Goal: Book appointment/travel/reservation

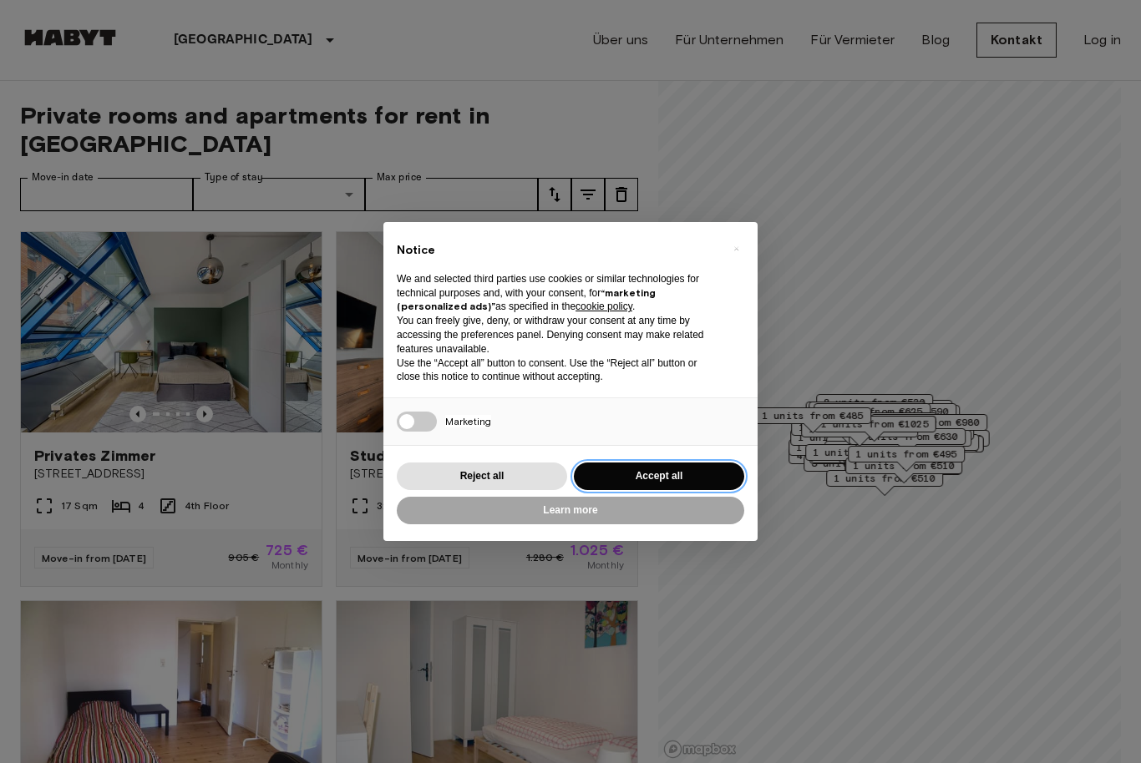
click at [656, 474] on button "Accept all" at bounding box center [659, 477] width 170 height 28
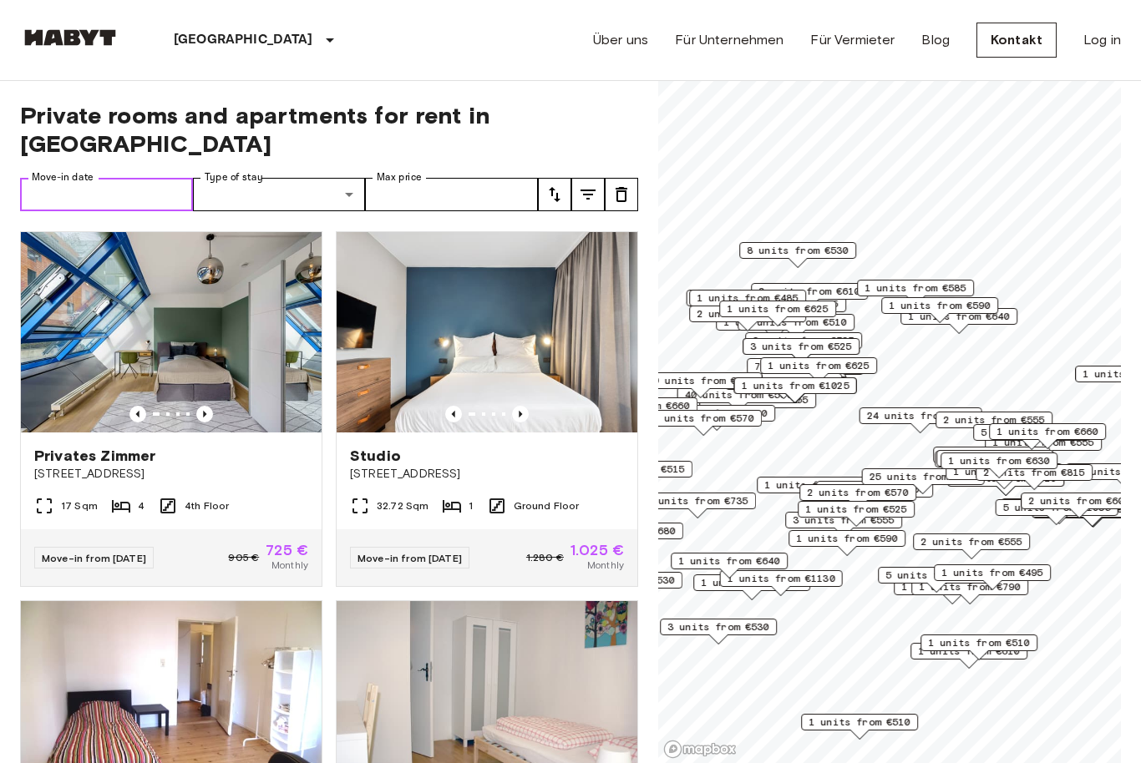
click at [114, 178] on input "Move-in date" at bounding box center [106, 194] width 173 height 33
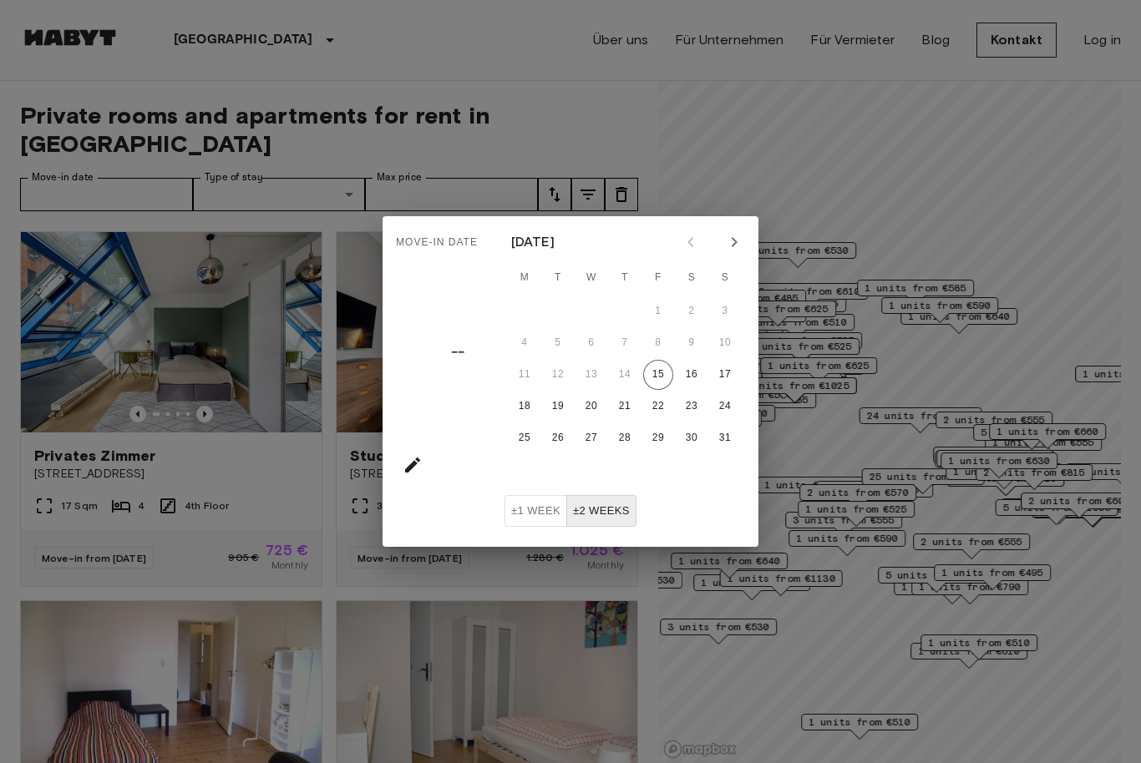
click at [734, 240] on icon "Next month" at bounding box center [734, 242] width 6 height 10
click at [734, 235] on icon "Next month" at bounding box center [734, 242] width 20 height 20
click at [735, 239] on icon "Next month" at bounding box center [734, 242] width 20 height 20
click at [732, 240] on icon "Next month" at bounding box center [734, 242] width 20 height 20
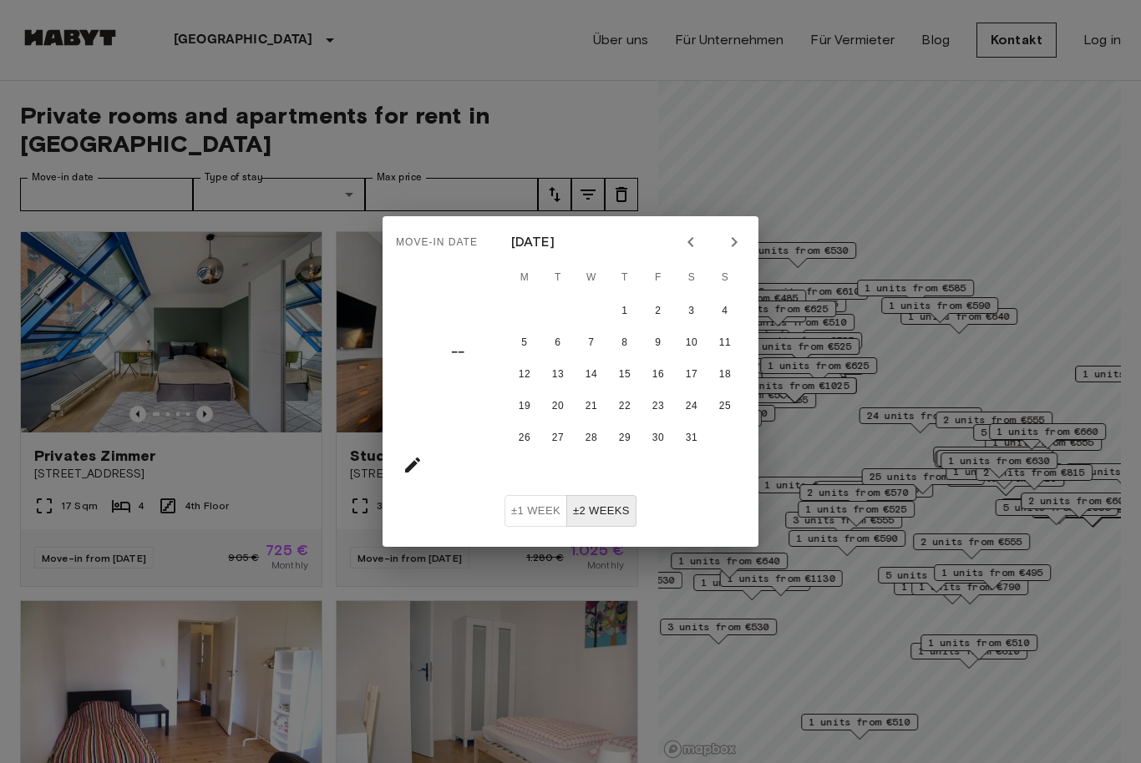
click at [737, 238] on icon "Next month" at bounding box center [734, 242] width 20 height 20
click at [734, 239] on icon "Next month" at bounding box center [734, 242] width 20 height 20
click at [731, 238] on icon "Next month" at bounding box center [734, 242] width 6 height 10
click at [735, 245] on icon "Next month" at bounding box center [734, 242] width 20 height 20
click at [691, 314] on button "2" at bounding box center [691, 311] width 30 height 30
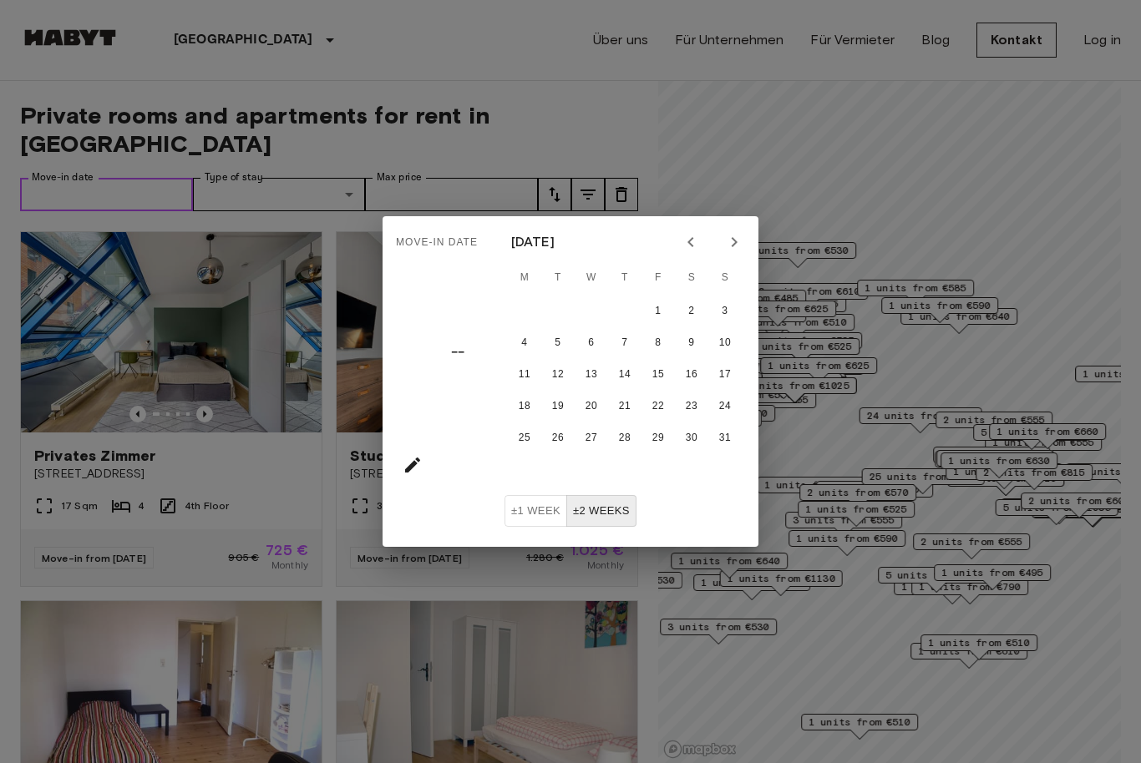
type input "**********"
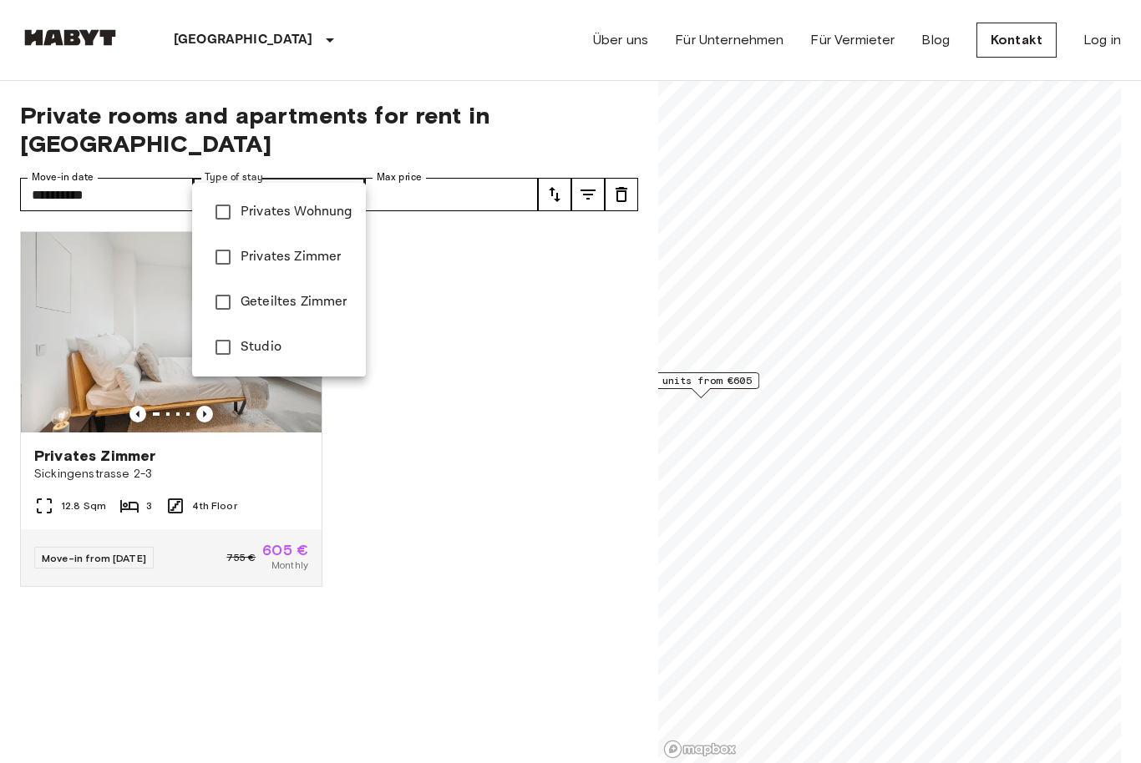
type input "**********"
